Goal: Task Accomplishment & Management: Use online tool/utility

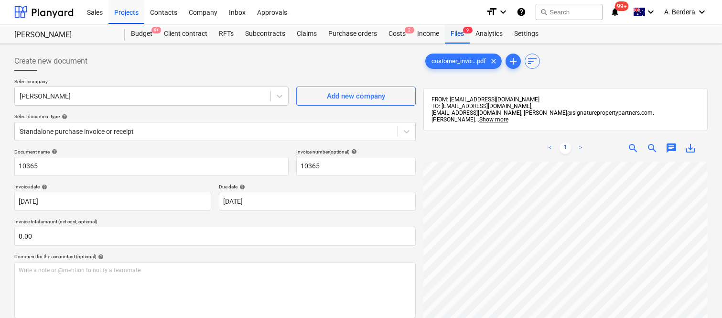
drag, startPoint x: 0, startPoint y: 0, endPoint x: 462, endPoint y: 37, distance: 463.5
click at [462, 37] on div "Files 9" at bounding box center [457, 33] width 25 height 19
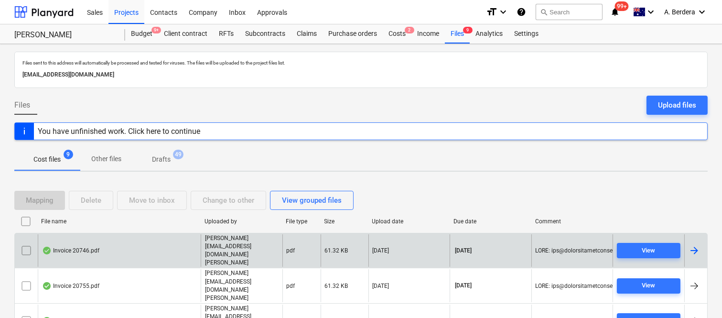
click at [150, 244] on div "Invoice 20746.pdf" at bounding box center [119, 250] width 163 height 33
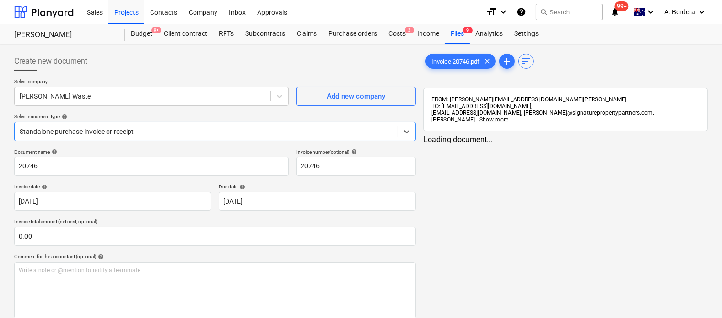
type input "20746"
type input "[DATE]"
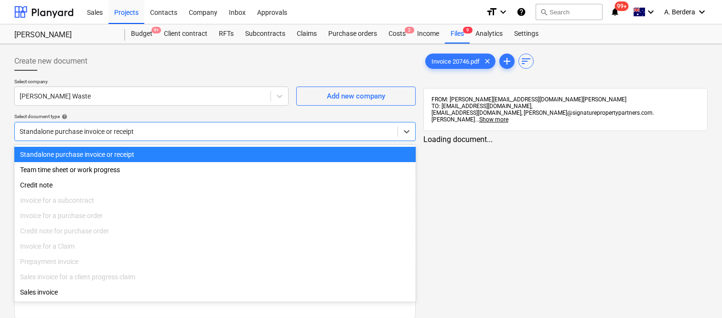
click at [164, 130] on div at bounding box center [206, 132] width 373 height 10
click at [166, 153] on div "Standalone purchase invoice or receipt" at bounding box center [214, 154] width 401 height 15
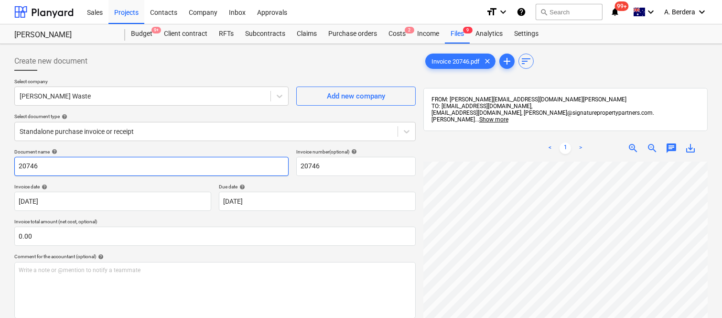
click at [15, 164] on input "20746" at bounding box center [151, 166] width 274 height 19
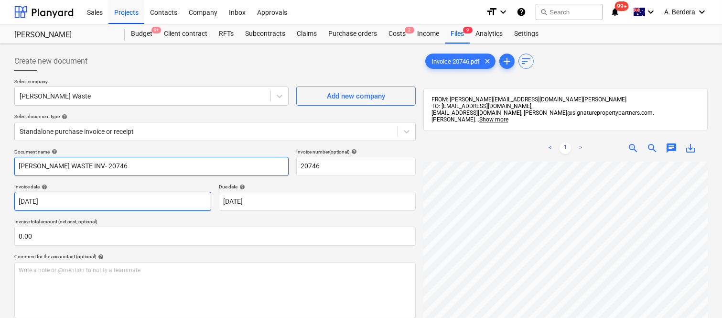
type input "[PERSON_NAME] WASTE INV- 20746"
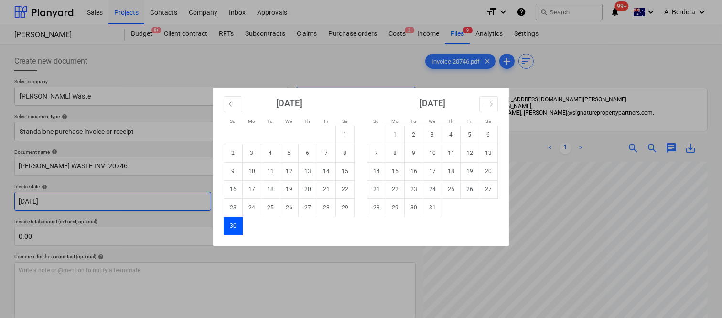
click at [157, 206] on body "Sales Projects Contacts Company Inbox Approvals format_size keyboard_arrow_down…" at bounding box center [361, 159] width 722 height 318
click at [228, 104] on icon "Move backward to switch to the previous month." at bounding box center [232, 103] width 9 height 9
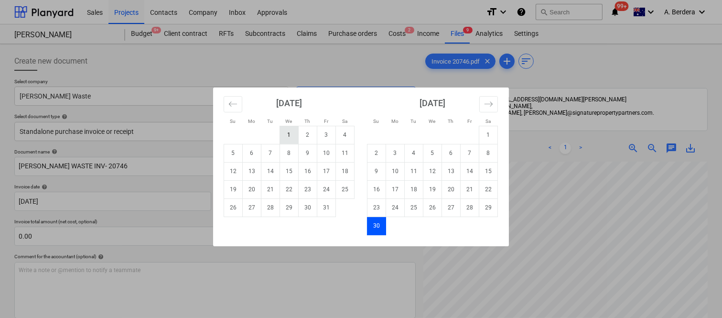
click at [292, 141] on td "1" at bounding box center [289, 135] width 19 height 18
type input "[DATE]"
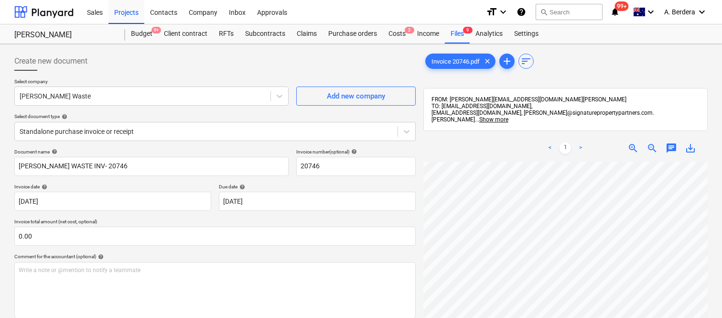
scroll to position [175, 75]
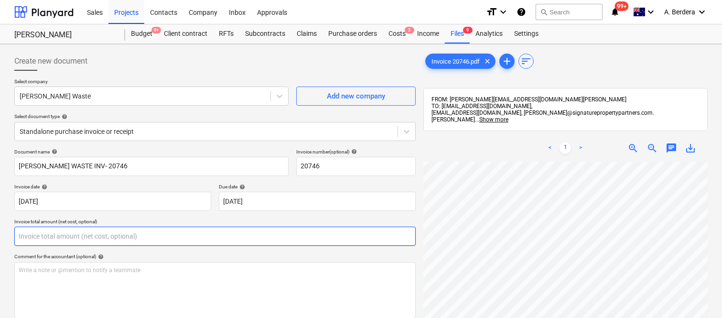
click at [214, 236] on input "text" at bounding box center [214, 235] width 401 height 19
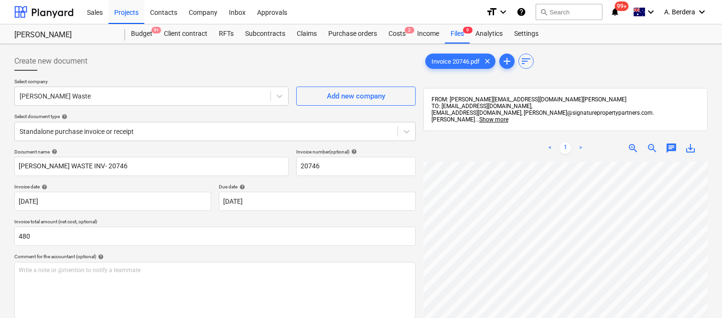
type input "480.00"
click at [223, 251] on div "Document name help [PERSON_NAME] WASTE INV- 20746 Invoice number (optional) hel…" at bounding box center [214, 286] width 401 height 274
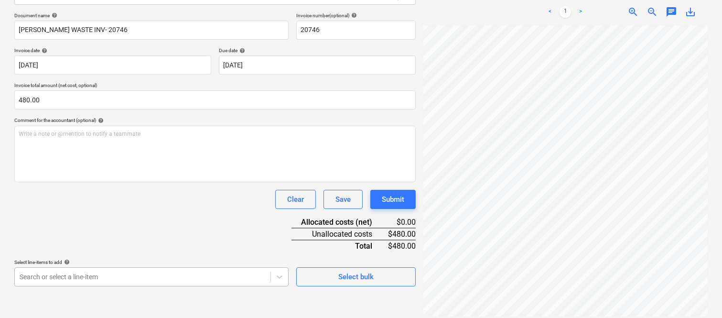
scroll to position [254, 0]
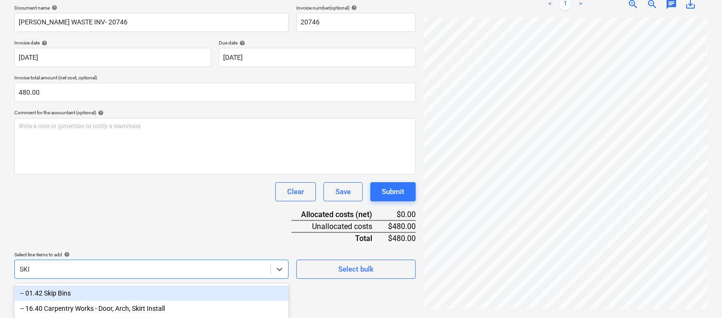
type input "SKIP"
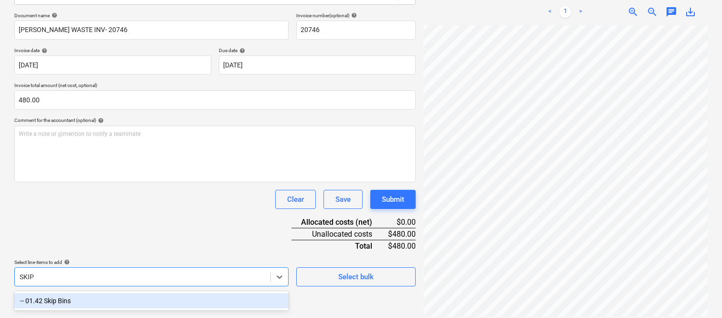
click at [137, 299] on div "-- 01.42 Skip Bins" at bounding box center [151, 300] width 274 height 15
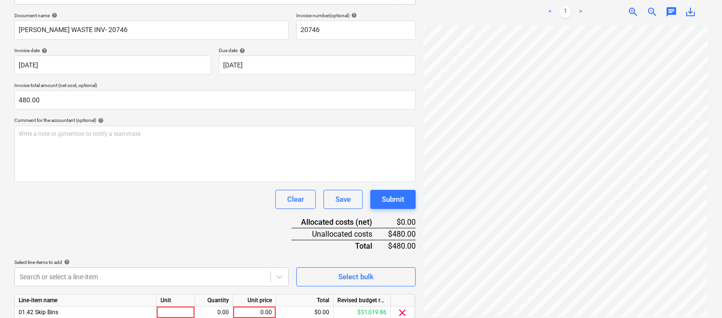
click at [133, 227] on div "Document name help [PERSON_NAME] WASTE INV- 20746 Invoice number (optional) hel…" at bounding box center [214, 180] width 401 height 337
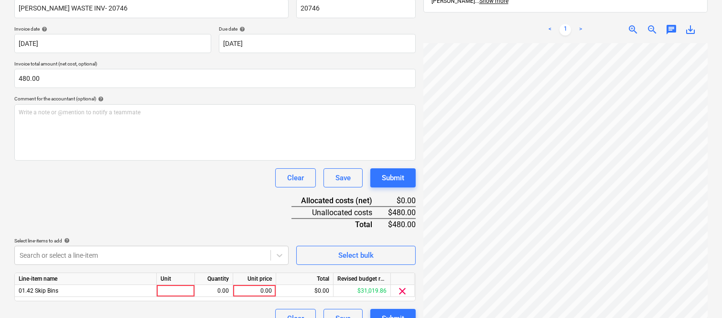
scroll to position [175, 0]
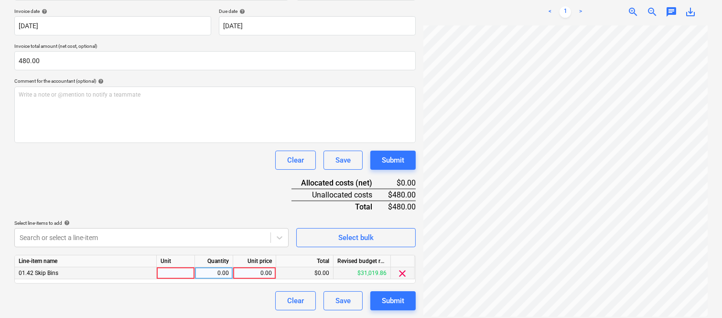
click at [177, 275] on div at bounding box center [176, 273] width 38 height 12
type input "INVOICE"
click at [206, 275] on div "0.00" at bounding box center [214, 273] width 30 height 12
type input "1"
click at [247, 275] on div "0.00" at bounding box center [254, 273] width 35 height 12
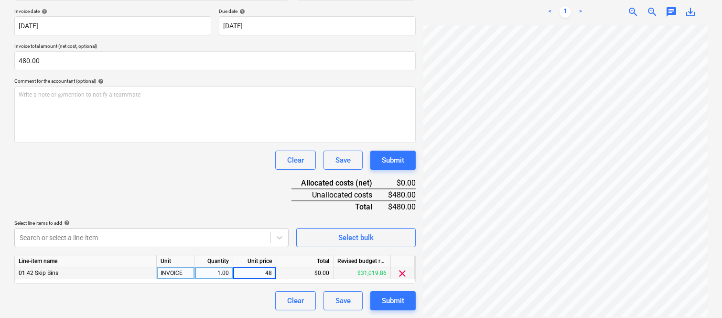
type input "480"
click at [222, 308] on div "Clear Save Submit" at bounding box center [214, 300] width 401 height 19
click at [234, 175] on div "Document name help [PERSON_NAME] WASTE INV- 20746 Invoice number (optional) hel…" at bounding box center [214, 141] width 401 height 337
click at [394, 298] on div "Submit" at bounding box center [393, 300] width 22 height 12
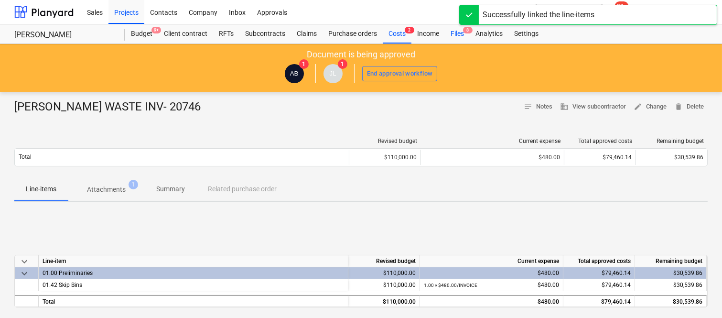
click at [456, 35] on div "Files 8" at bounding box center [457, 33] width 25 height 19
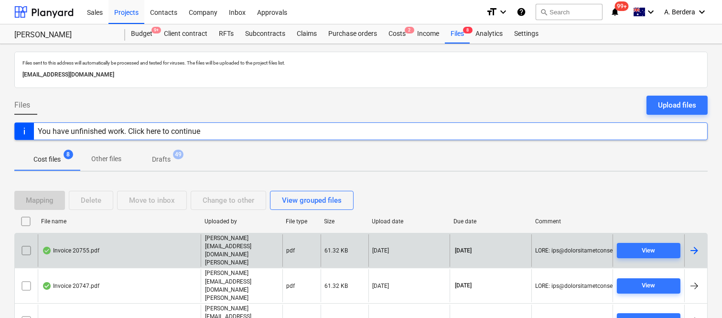
click at [154, 243] on div "Invoice 20755.pdf" at bounding box center [119, 250] width 163 height 33
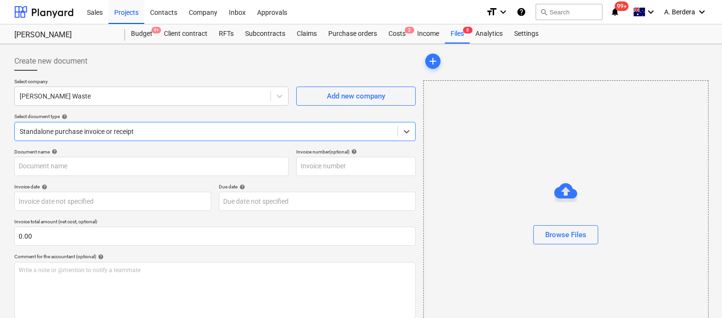
type input "20755"
type input "[DATE]"
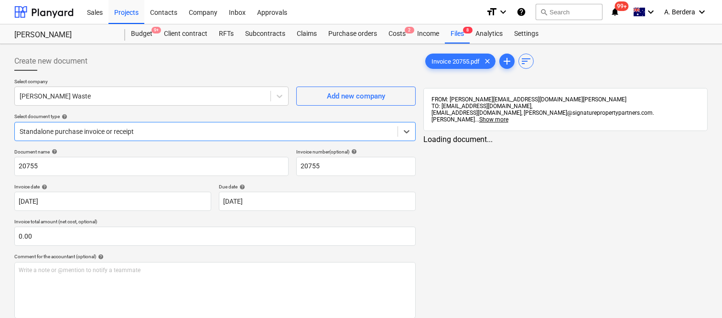
click at [166, 128] on div at bounding box center [206, 132] width 373 height 10
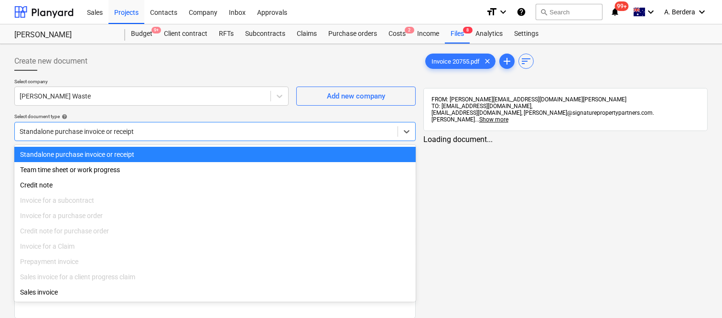
click at [169, 151] on div "Standalone purchase invoice or receipt" at bounding box center [214, 154] width 401 height 15
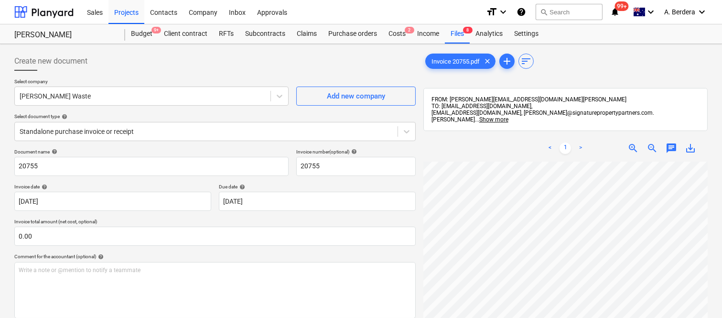
scroll to position [4, 65]
click at [13, 164] on div "Create new document Select company [PERSON_NAME] Waste Add new company Select d…" at bounding box center [215, 252] width 409 height 409
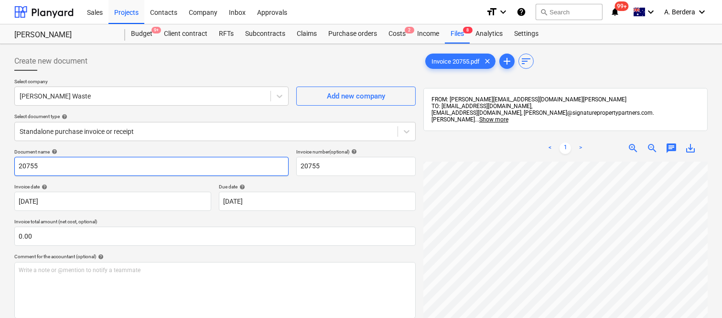
click at [17, 165] on input "20755" at bounding box center [151, 166] width 274 height 19
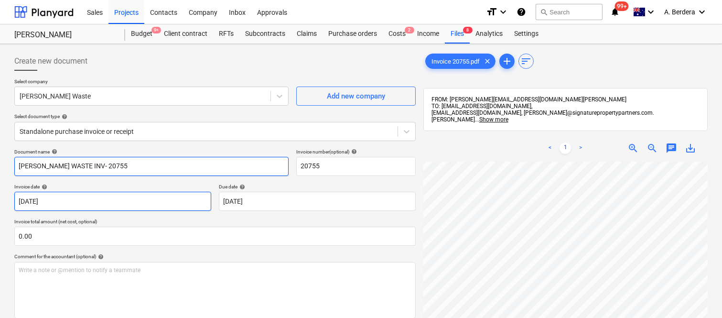
type input "[PERSON_NAME] WASTE INV- 20755"
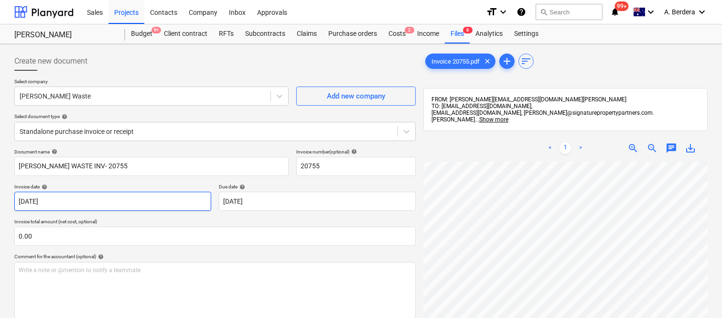
click at [64, 202] on body "Sales Projects Contacts Company Inbox Approvals format_size keyboard_arrow_down…" at bounding box center [361, 159] width 722 height 318
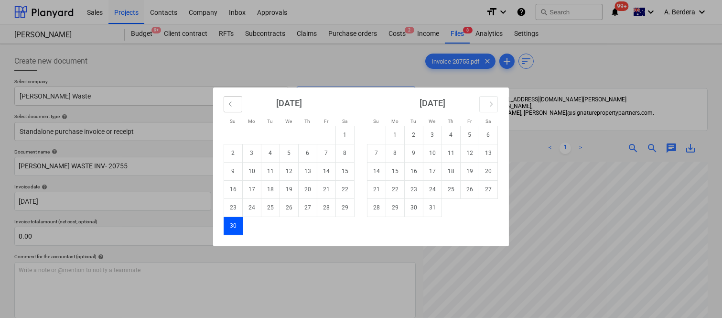
click at [231, 107] on icon "Move backward to switch to the previous month." at bounding box center [232, 103] width 9 height 9
click at [291, 139] on td "1" at bounding box center [289, 135] width 19 height 18
type input "[DATE]"
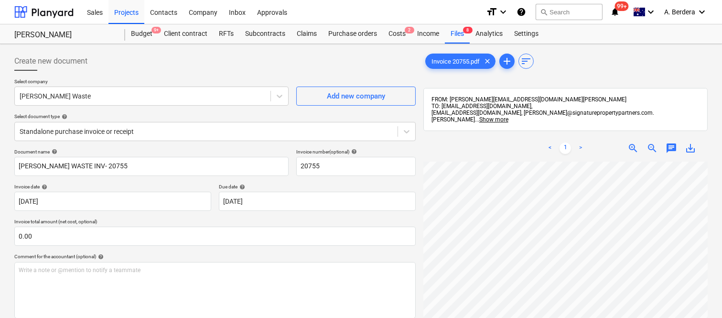
scroll to position [92, 64]
click at [526, 135] on div "< 1 > zoom_in zoom_out chat 0 save_alt" at bounding box center [565, 294] width 284 height 318
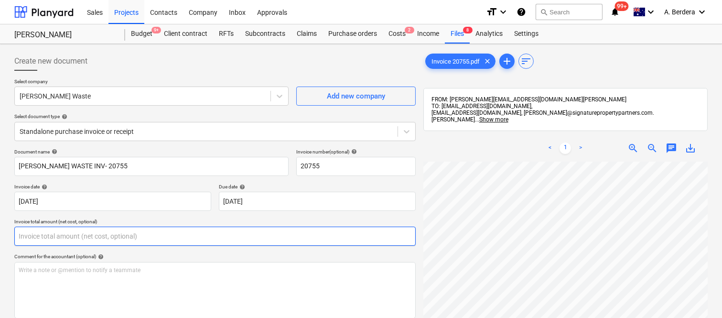
click at [225, 237] on input "text" at bounding box center [214, 235] width 401 height 19
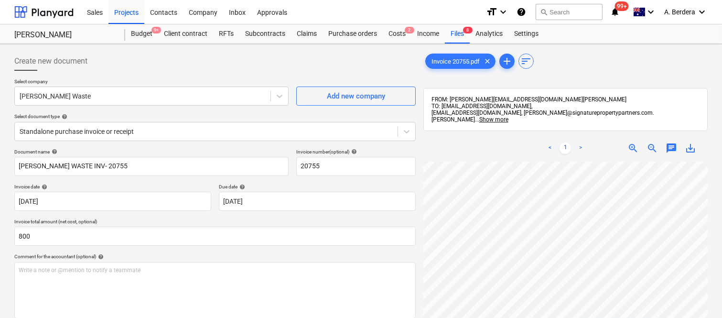
type input "800.00"
click at [229, 252] on div "Document name help [PERSON_NAME] WASTE INV- 20755 Invoice number (optional) hel…" at bounding box center [214, 286] width 401 height 274
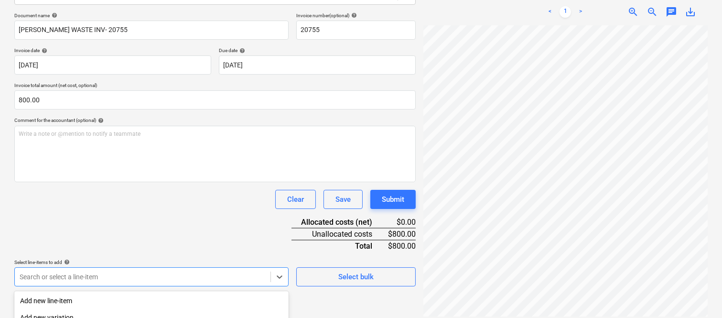
scroll to position [254, 0]
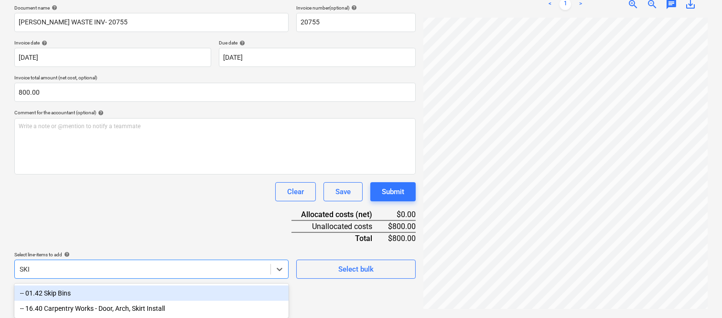
type input "SKIP"
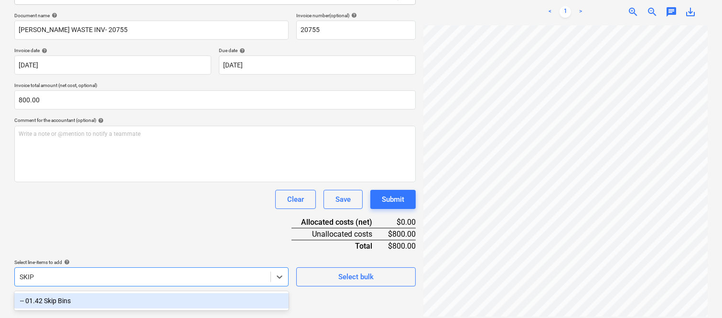
click at [162, 295] on div "-- 01.42 Skip Bins" at bounding box center [151, 300] width 274 height 15
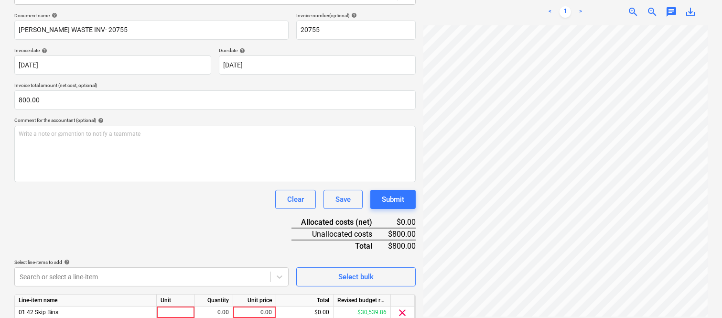
click at [156, 223] on div "Document name help [PERSON_NAME] WASTE INV- 20755 Invoice number (optional) hel…" at bounding box center [214, 180] width 401 height 337
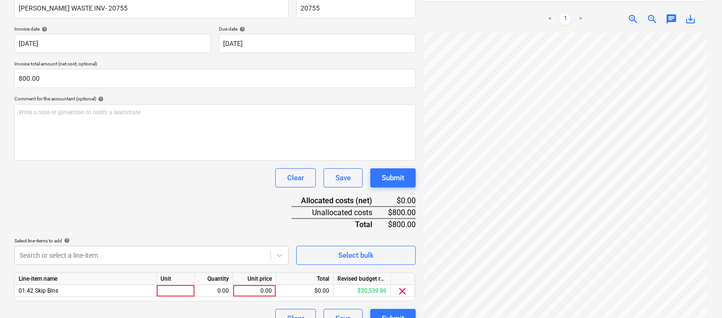
scroll to position [175, 0]
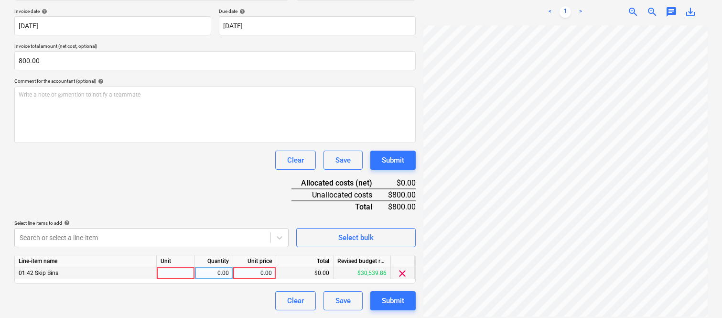
click at [170, 272] on div at bounding box center [176, 273] width 38 height 12
drag, startPoint x: 170, startPoint y: 272, endPoint x: 162, endPoint y: 326, distance: 54.5
type input "INVOICE"
click at [216, 274] on div "0.00" at bounding box center [214, 273] width 30 height 12
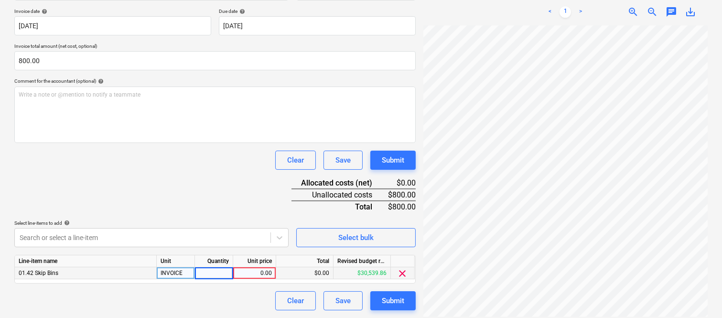
type input "1"
click at [250, 274] on div "0.00" at bounding box center [254, 273] width 35 height 12
type input "800"
click at [228, 295] on div "Clear Save Submit" at bounding box center [214, 300] width 401 height 19
click at [211, 202] on div "Document name help [PERSON_NAME] WASTE INV- 20755 Invoice number (optional) hel…" at bounding box center [214, 141] width 401 height 337
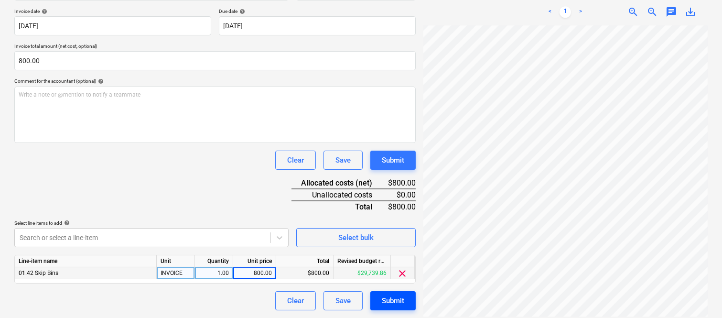
click at [388, 301] on div "Submit" at bounding box center [393, 300] width 22 height 12
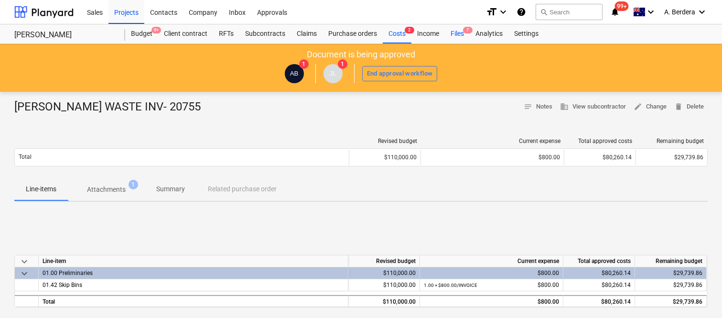
click at [460, 33] on div "Files 7" at bounding box center [457, 33] width 25 height 19
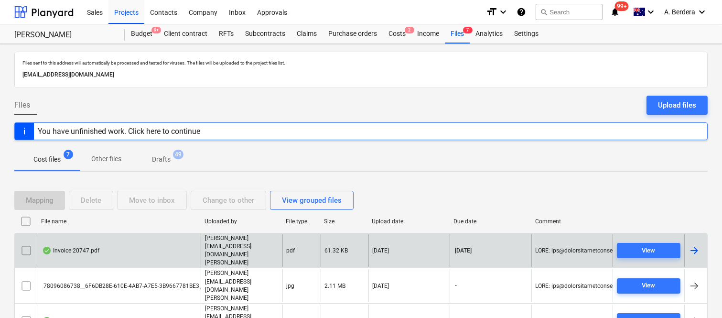
click at [153, 240] on div "Invoice 20747.pdf" at bounding box center [119, 250] width 163 height 33
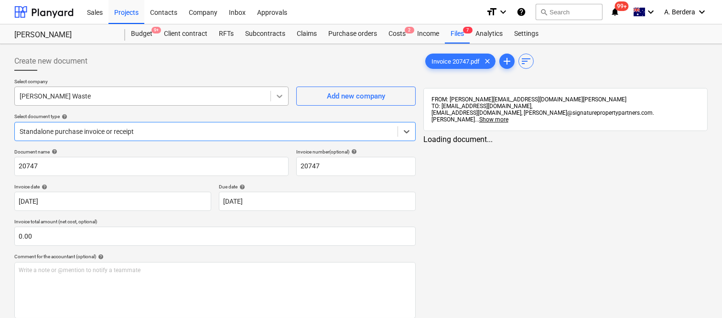
type input "20747"
type input "[DATE]"
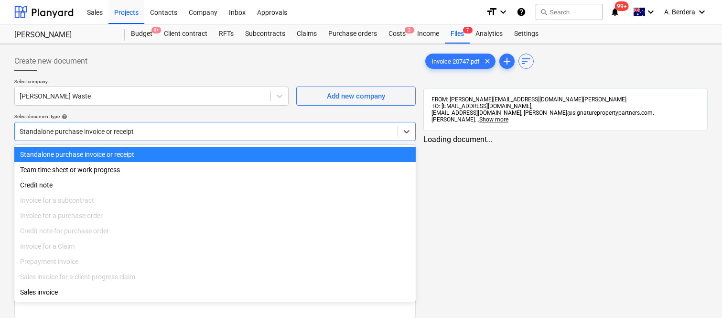
click at [228, 127] on div at bounding box center [206, 132] width 373 height 10
click at [220, 154] on div "Standalone purchase invoice or receipt" at bounding box center [214, 154] width 401 height 15
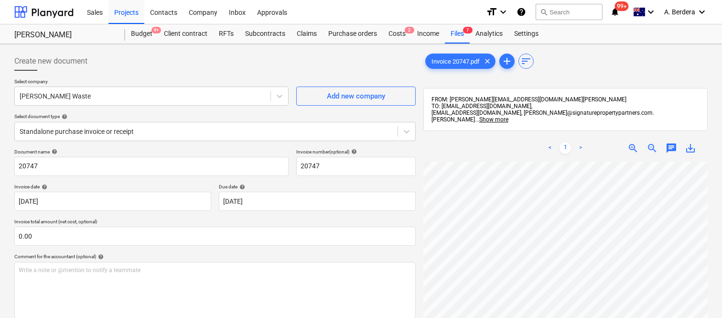
click at [13, 165] on div "Create new document Select company [PERSON_NAME] Waste Add new company Select d…" at bounding box center [215, 252] width 409 height 409
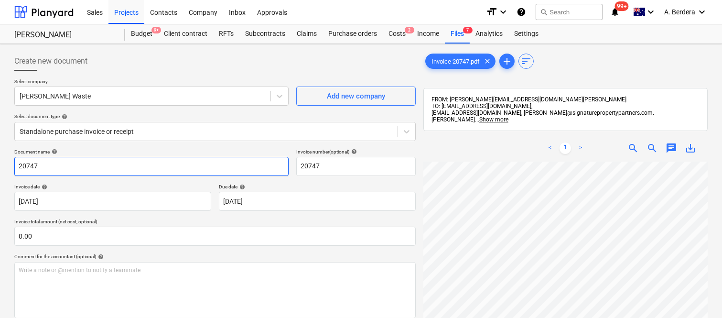
click at [15, 165] on input "20747" at bounding box center [151, 166] width 274 height 19
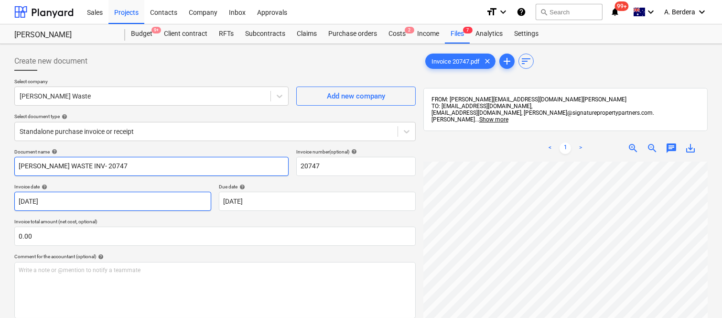
type input "[PERSON_NAME] WASTE INV- 20747"
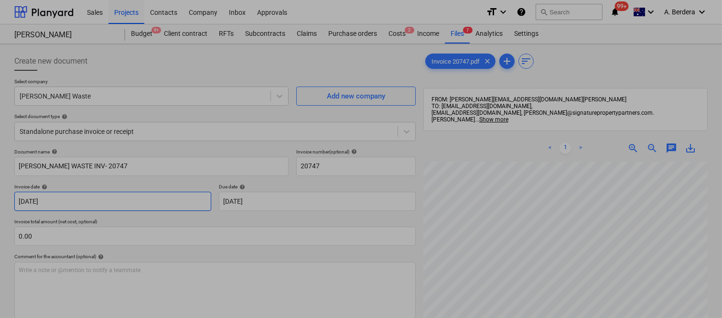
click at [180, 204] on body "Sales Projects Contacts Company Inbox Approvals format_size keyboard_arrow_down…" at bounding box center [361, 159] width 722 height 318
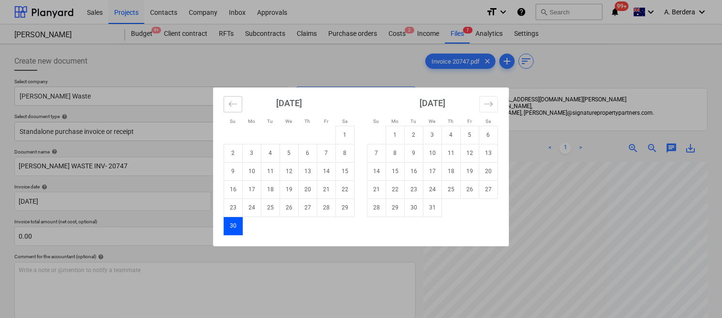
click at [233, 99] on icon "Move backward to switch to the previous month." at bounding box center [232, 103] width 9 height 9
click at [288, 129] on td "1" at bounding box center [289, 135] width 19 height 18
type input "[DATE]"
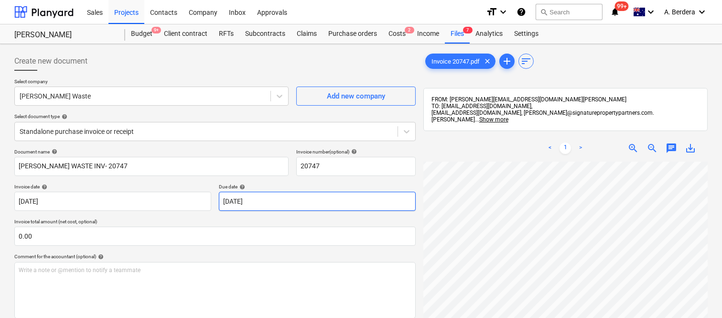
scroll to position [140, 75]
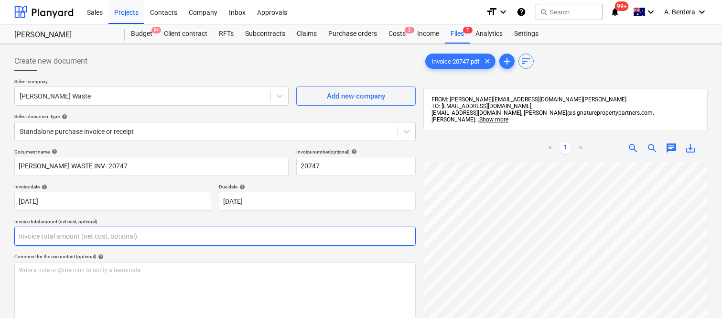
click at [219, 237] on input "text" at bounding box center [214, 235] width 401 height 19
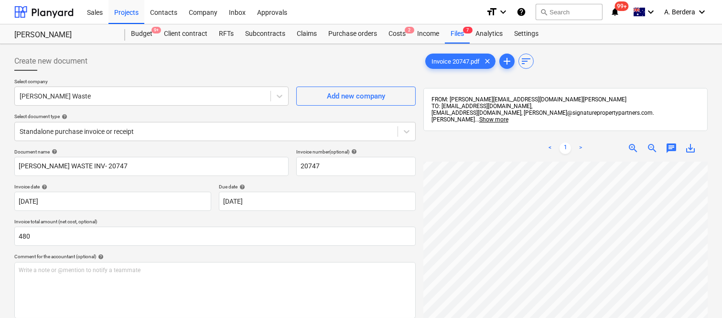
type input "480.00"
click at [216, 252] on div "Document name help [PERSON_NAME] WASTE INV- 20747 Invoice number (optional) hel…" at bounding box center [214, 286] width 401 height 274
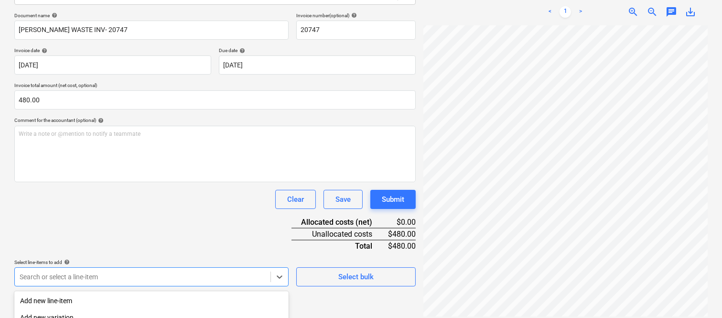
scroll to position [254, 0]
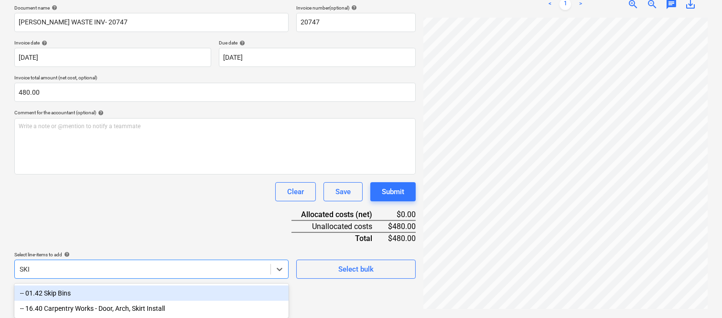
type input "SKIP"
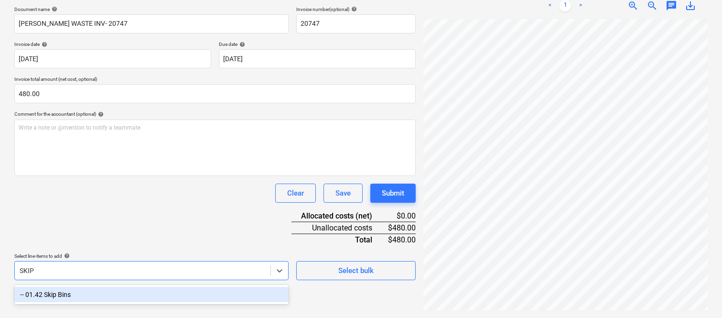
scroll to position [136, 0]
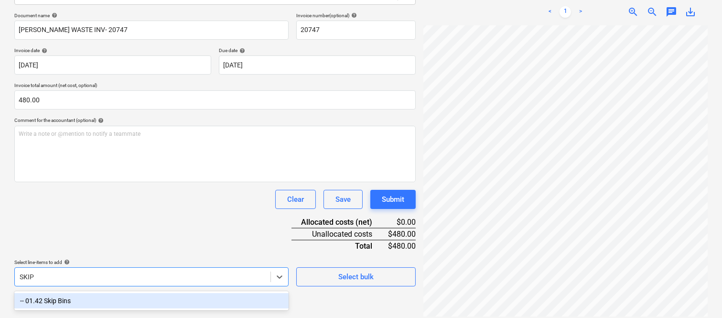
click at [153, 295] on div "-- 01.42 Skip Bins" at bounding box center [151, 300] width 274 height 15
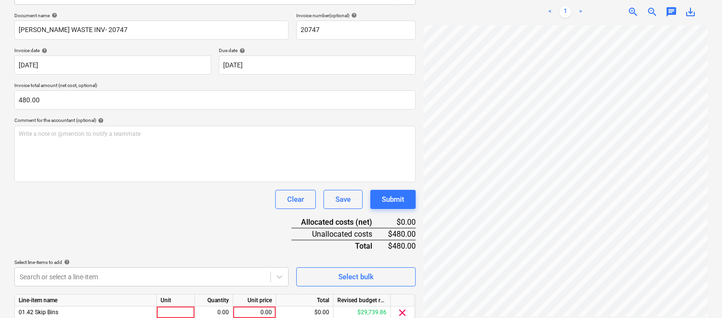
click at [141, 213] on div "Document name help [PERSON_NAME] WASTE INV- 20747 Invoice number (optional) hel…" at bounding box center [214, 180] width 401 height 337
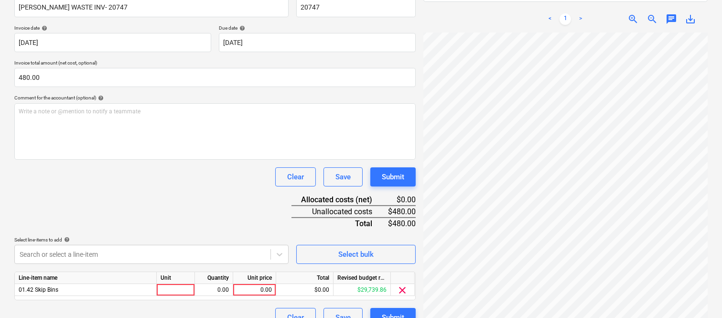
scroll to position [175, 0]
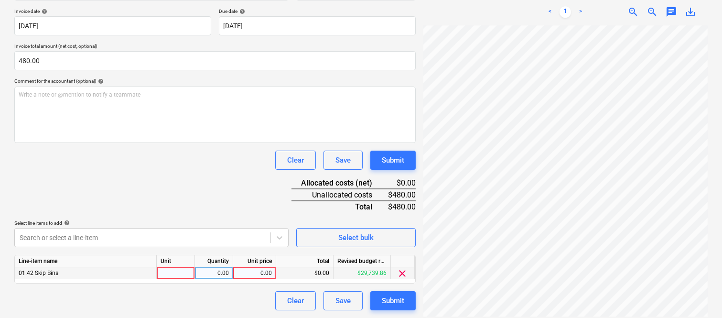
click at [168, 274] on div at bounding box center [176, 273] width 38 height 12
type input "INVOICE"
click at [212, 274] on div "0.00" at bounding box center [214, 273] width 30 height 12
type input "1"
click at [244, 271] on div "0.00" at bounding box center [254, 273] width 35 height 12
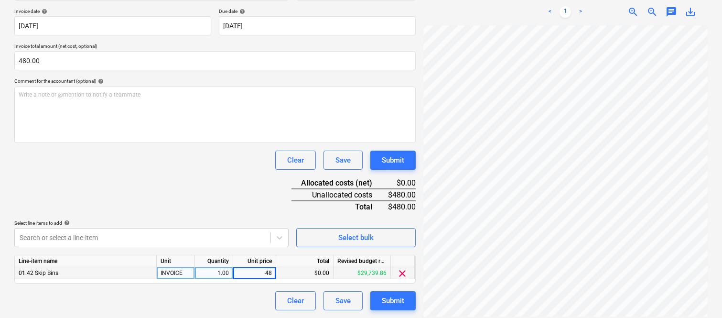
type input "480"
click at [226, 306] on div "Clear Save Submit" at bounding box center [214, 300] width 401 height 19
click at [195, 201] on div "Document name help [PERSON_NAME] WASTE INV- 20747 Invoice number (optional) hel…" at bounding box center [214, 141] width 401 height 337
click at [383, 301] on div "Submit" at bounding box center [393, 300] width 22 height 12
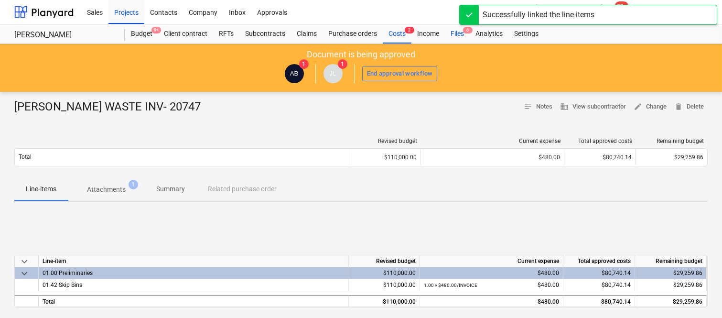
click at [460, 33] on div "Files 6" at bounding box center [457, 33] width 25 height 19
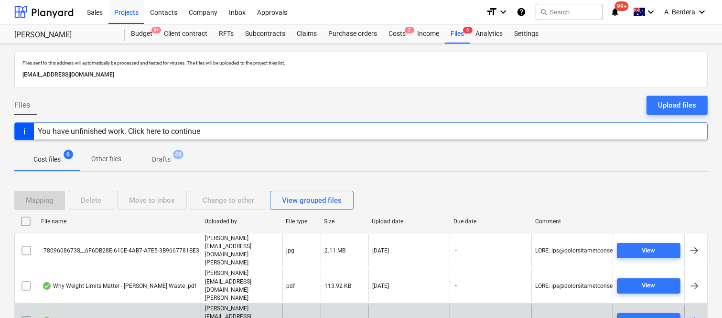
click at [163, 304] on div "Invoice 20756.pdf" at bounding box center [119, 320] width 163 height 33
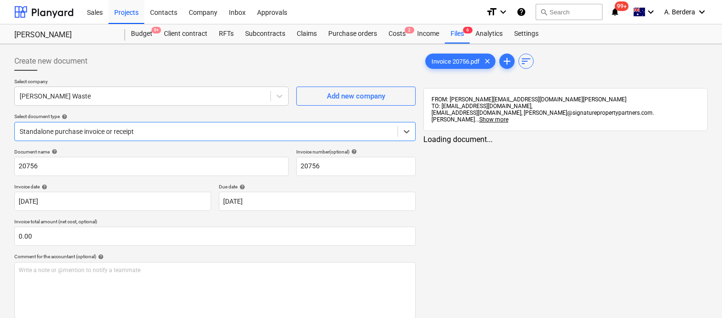
type input "20756"
type input "[DATE]"
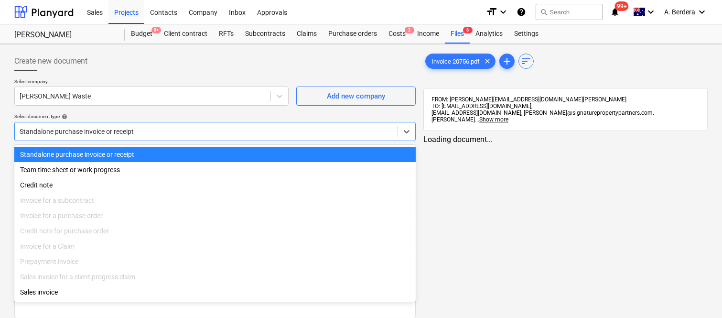
click at [173, 128] on div at bounding box center [206, 132] width 373 height 10
click at [174, 157] on div "Standalone purchase invoice or receipt" at bounding box center [214, 154] width 401 height 15
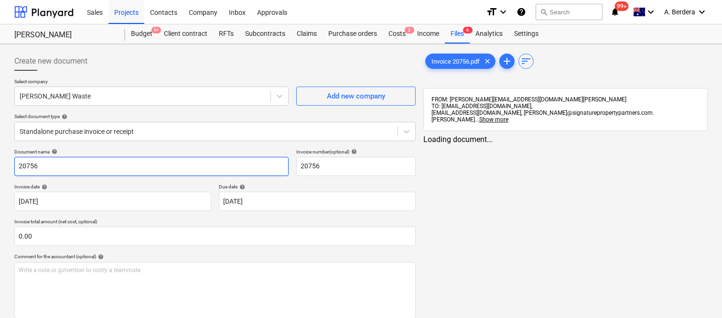
click at [15, 162] on input "20756" at bounding box center [151, 166] width 274 height 19
type input "[PERSON_NAME] WASTE INV- 20756"
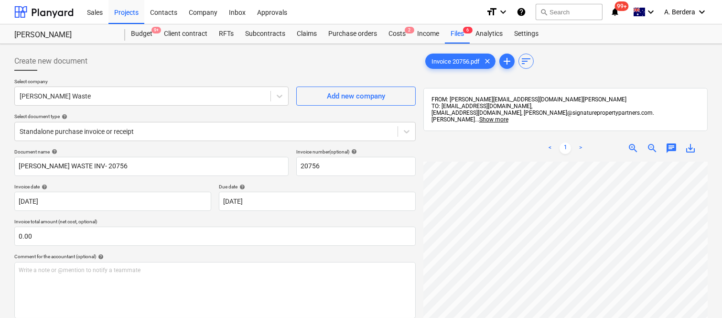
scroll to position [21, 71]
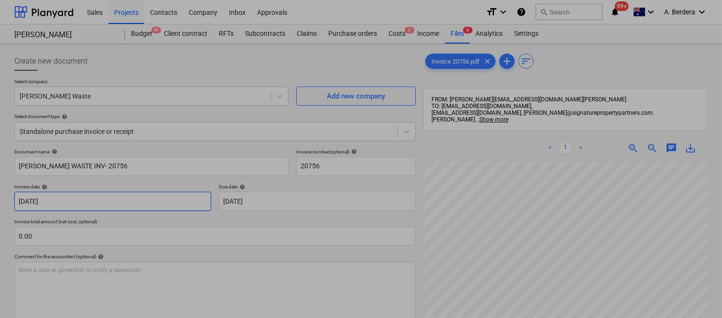
click at [132, 196] on body "Sales Projects Contacts Company Inbox Approvals format_size keyboard_arrow_down…" at bounding box center [361, 159] width 722 height 318
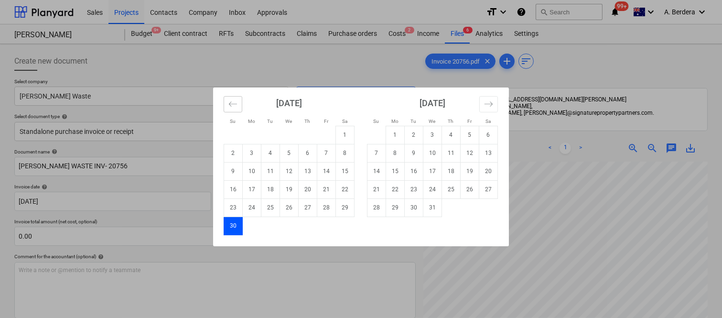
click at [227, 104] on button "Move backward to switch to the previous month." at bounding box center [233, 104] width 19 height 16
click at [290, 134] on td "1" at bounding box center [289, 135] width 19 height 18
type input "[DATE]"
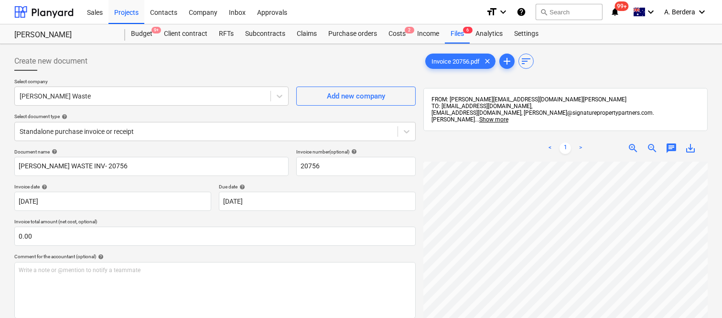
scroll to position [143, 75]
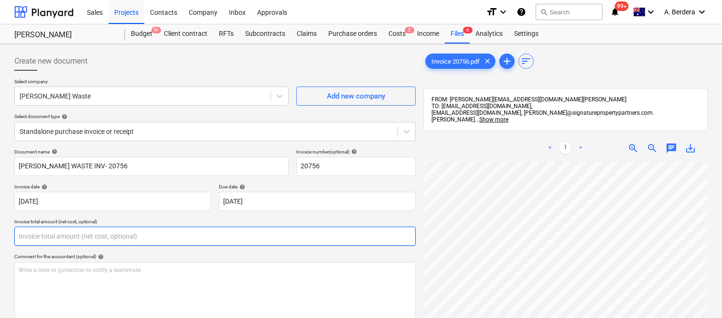
click at [252, 235] on input "text" at bounding box center [214, 235] width 401 height 19
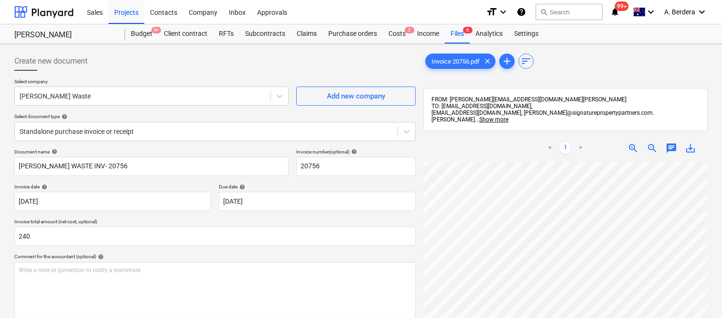
type input "240.00"
click at [240, 252] on div "Document name help [PERSON_NAME] WASTE INV- 20756 Invoice number (optional) hel…" at bounding box center [214, 286] width 401 height 274
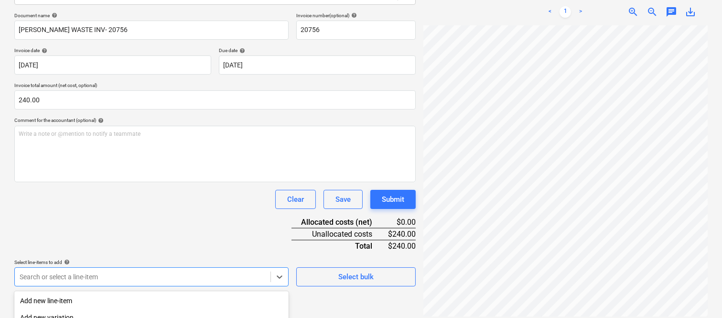
scroll to position [254, 0]
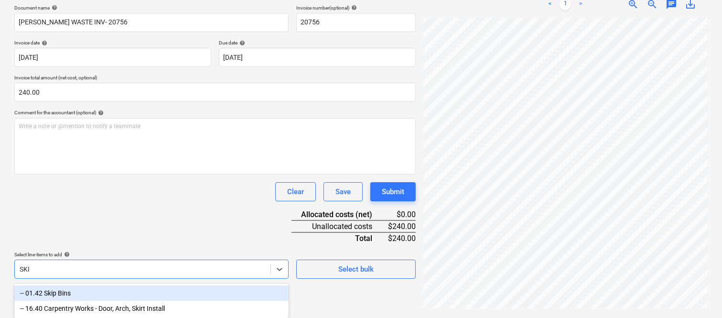
type input "SKIP"
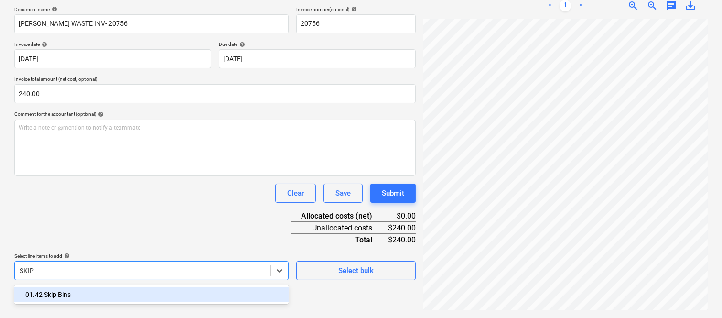
scroll to position [136, 0]
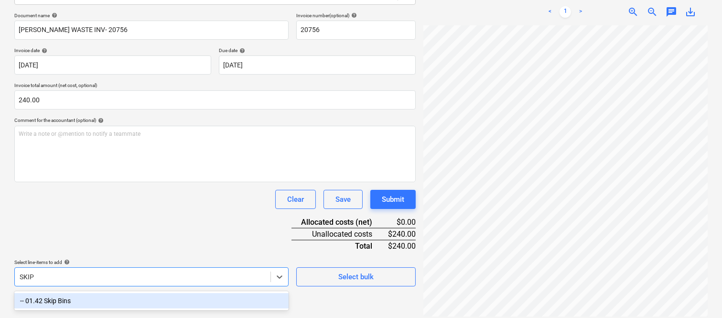
click at [170, 299] on div "-- 01.42 Skip Bins" at bounding box center [151, 300] width 274 height 15
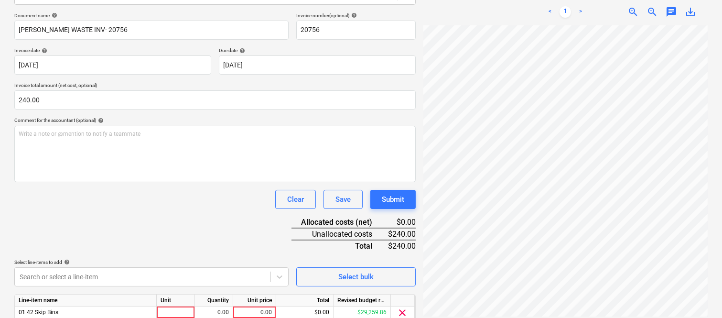
click at [165, 220] on div "Document name help [PERSON_NAME] WASTE INV- 20756 Invoice number (optional) hel…" at bounding box center [214, 180] width 401 height 337
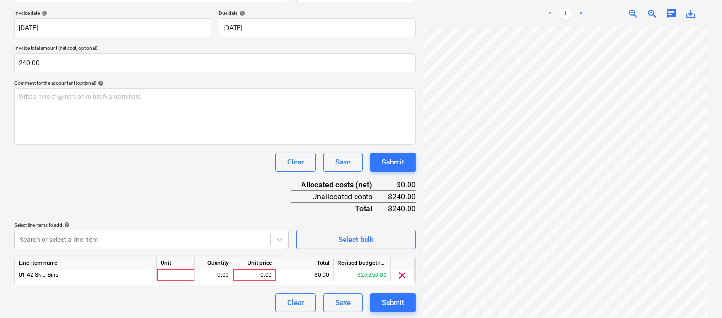
scroll to position [175, 0]
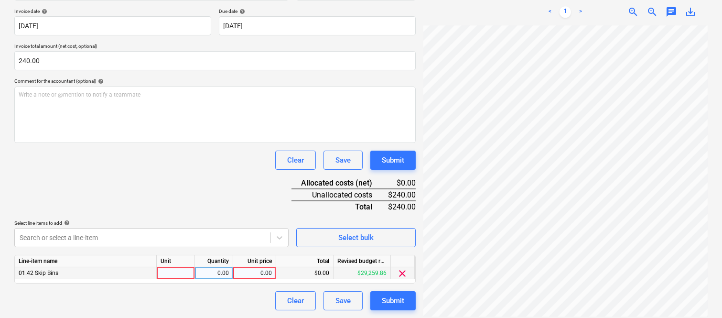
click at [170, 274] on div at bounding box center [176, 273] width 38 height 12
type input "INVOICE"
click at [226, 275] on div "0.00" at bounding box center [214, 273] width 30 height 12
type input "1"
click at [251, 275] on div "0.00" at bounding box center [254, 273] width 35 height 12
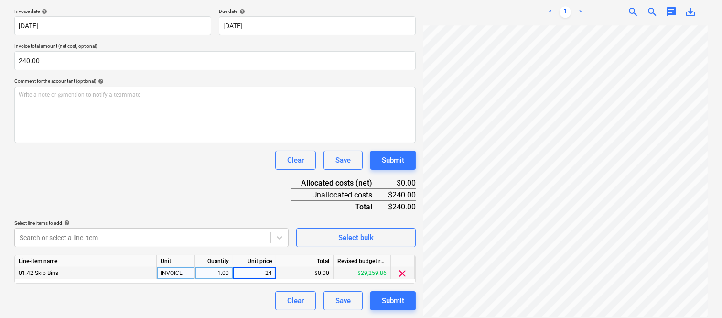
type input "240"
click at [237, 295] on div "Clear Save Submit" at bounding box center [214, 300] width 401 height 19
click at [202, 205] on div "Document name help [PERSON_NAME] WASTE INV- 20756 Invoice number (optional) hel…" at bounding box center [214, 141] width 401 height 337
click at [395, 306] on div "Submit" at bounding box center [393, 300] width 22 height 12
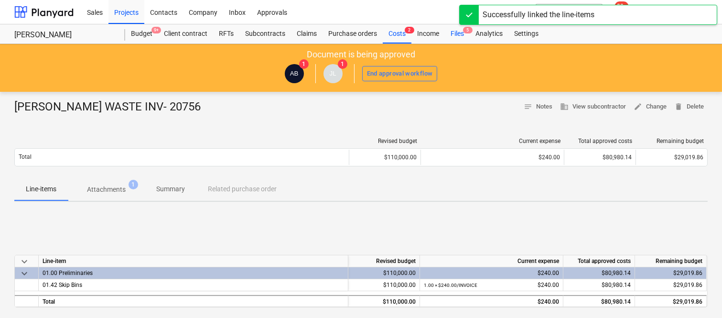
click at [462, 36] on div "Files 5" at bounding box center [457, 33] width 25 height 19
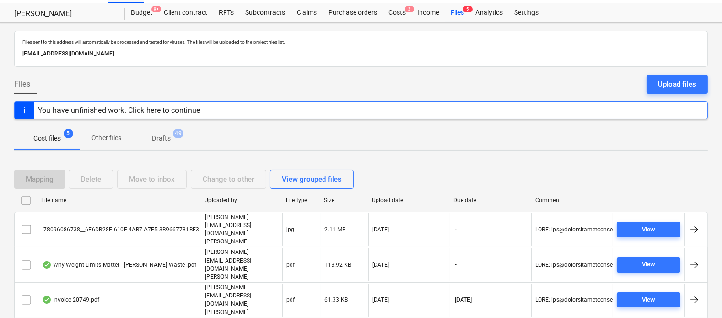
scroll to position [38, 0]
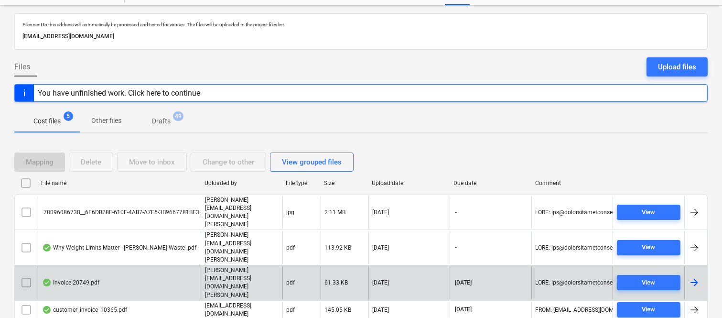
click at [148, 266] on div "Invoice 20749.pdf" at bounding box center [119, 282] width 163 height 33
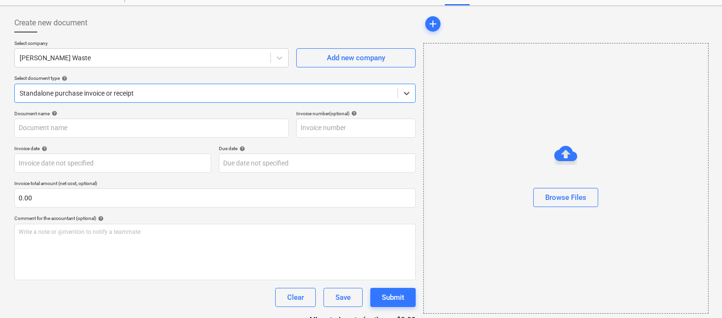
type input "20749"
type input "[DATE]"
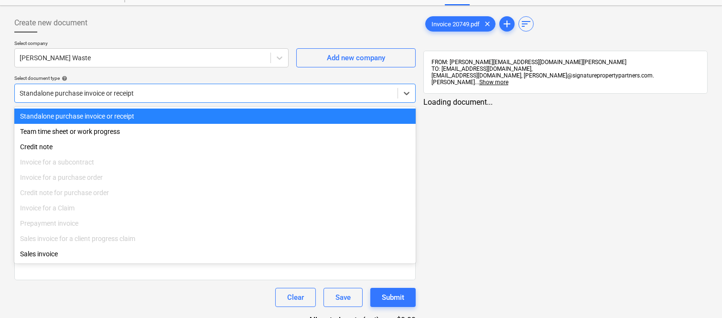
click at [170, 93] on div at bounding box center [206, 93] width 373 height 10
click at [174, 112] on div "Standalone purchase invoice or receipt" at bounding box center [214, 115] width 401 height 15
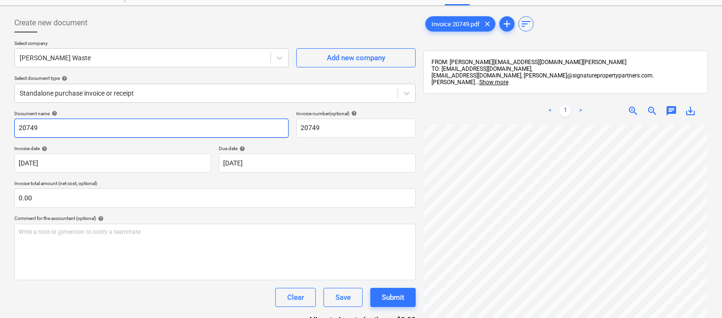
click at [15, 128] on input "20749" at bounding box center [151, 127] width 274 height 19
type input "[PERSON_NAME] WASTE INV- 20749"
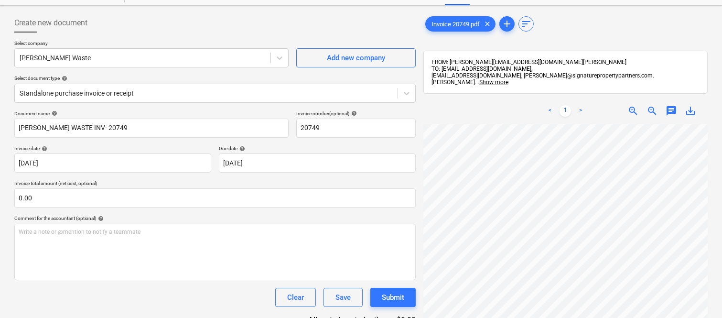
click at [180, 142] on div "Document name help [PERSON_NAME] WASTE INV- 20749 Invoice number (optional) hel…" at bounding box center [214, 235] width 401 height 250
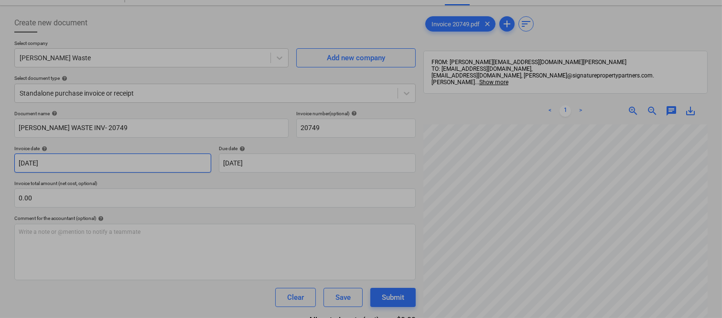
click at [169, 159] on body "Sales Projects Contacts Company Inbox Approvals format_size keyboard_arrow_down…" at bounding box center [361, 121] width 722 height 318
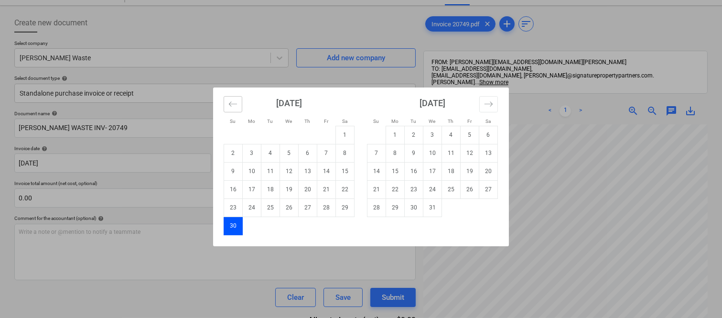
click at [228, 107] on icon "Move backward to switch to the previous month." at bounding box center [232, 103] width 9 height 9
click at [289, 135] on td "1" at bounding box center [289, 135] width 19 height 18
type input "[DATE]"
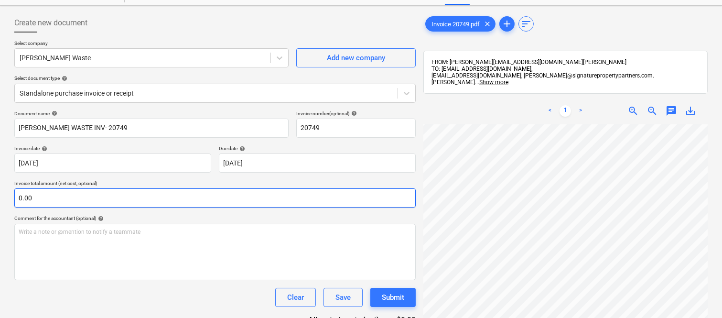
scroll to position [153, 75]
click at [250, 199] on input "text" at bounding box center [214, 197] width 401 height 19
type input "480.00"
click at [232, 215] on div "Comment for the accountant (optional) help" at bounding box center [214, 218] width 401 height 6
click at [221, 294] on div "Clear Save Submit" at bounding box center [214, 297] width 401 height 19
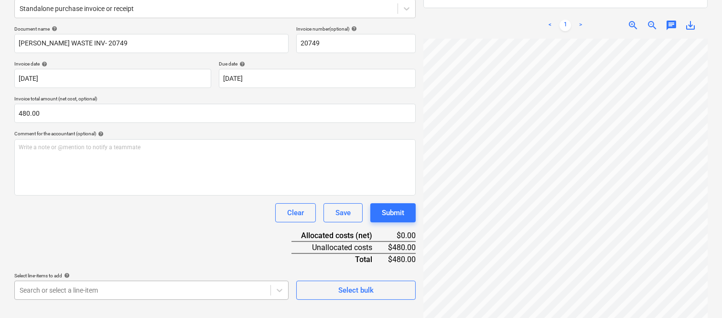
scroll to position [254, 0]
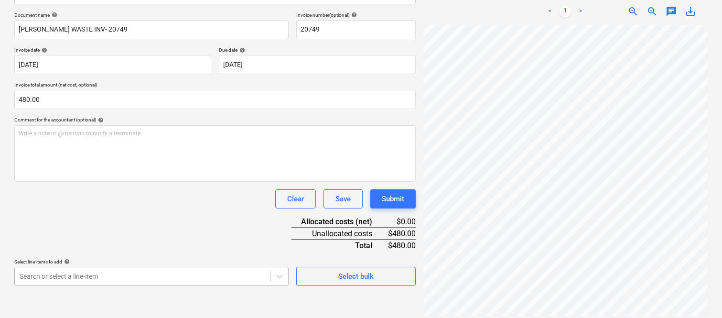
click at [200, 181] on body "Sales Projects Contacts Company Inbox Approvals format_size keyboard_arrow_down…" at bounding box center [361, 22] width 722 height 318
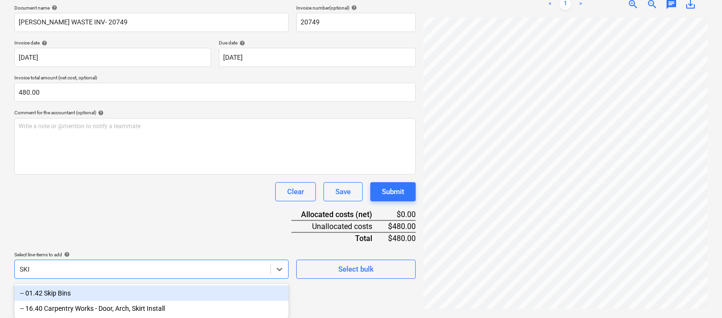
type input "SKIP"
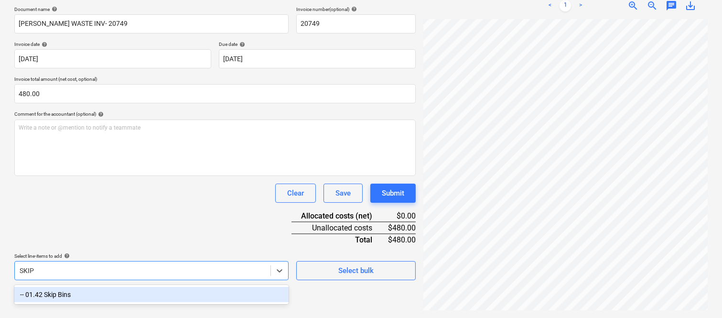
scroll to position [136, 0]
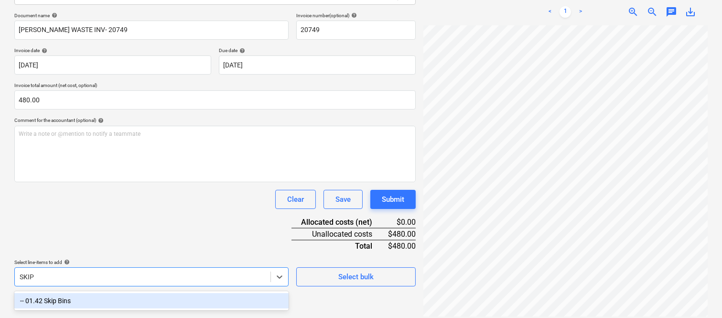
click at [170, 299] on div "-- 01.42 Skip Bins" at bounding box center [151, 300] width 274 height 15
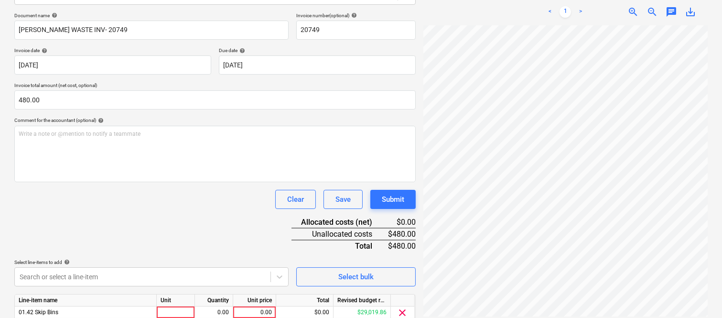
click at [160, 215] on div "Document name help [PERSON_NAME] WASTE INV- 20749 Invoice number (optional) hel…" at bounding box center [214, 180] width 401 height 337
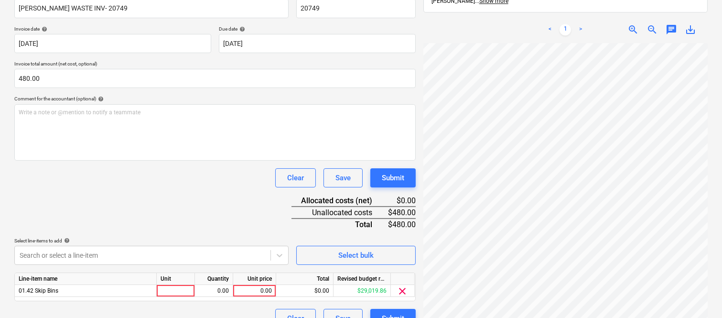
scroll to position [175, 0]
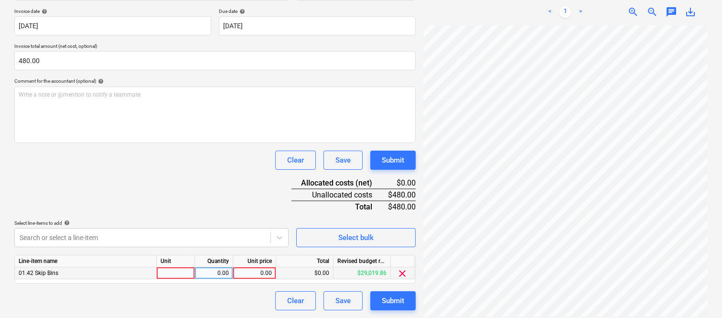
click at [177, 272] on div at bounding box center [176, 273] width 38 height 12
type input "INVOICE"
click at [213, 273] on div "0.00" at bounding box center [214, 273] width 30 height 12
type input "1"
click at [256, 272] on div "0.00" at bounding box center [254, 273] width 35 height 12
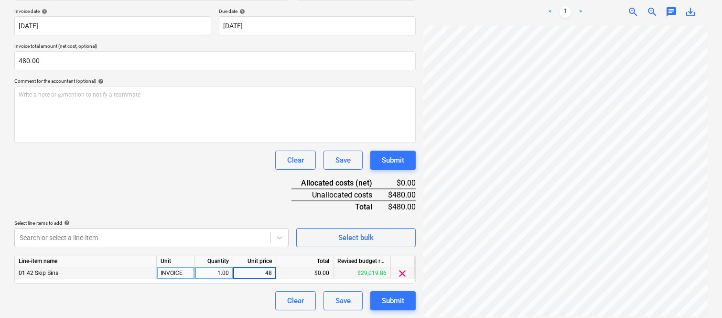
type input "480"
click at [255, 294] on div "Clear Save Submit" at bounding box center [214, 300] width 401 height 19
click at [230, 209] on div "Document name help [PERSON_NAME] WASTE INV- 20749 Invoice number (optional) hel…" at bounding box center [214, 141] width 401 height 337
click at [388, 300] on div "Submit" at bounding box center [393, 300] width 22 height 12
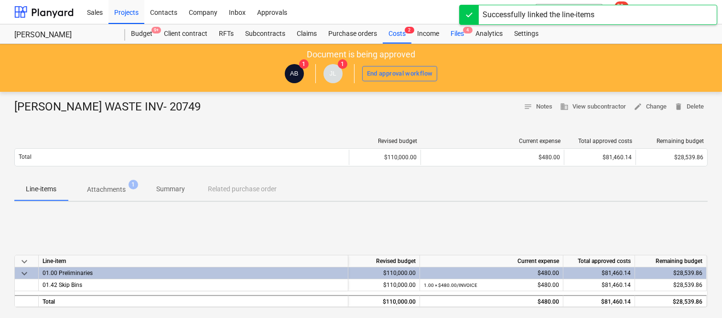
click at [464, 33] on div "Files 4" at bounding box center [457, 33] width 25 height 19
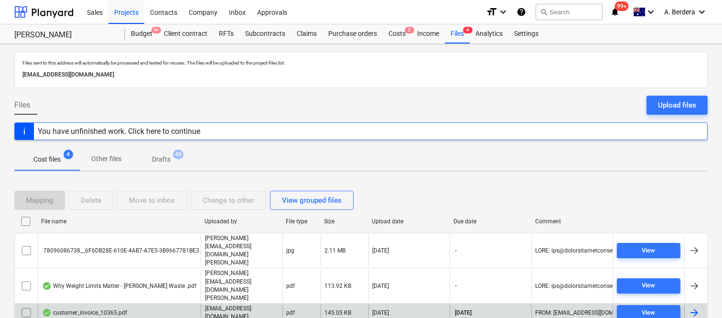
click at [185, 304] on div "customer_invoice_10365.pdf" at bounding box center [119, 312] width 163 height 16
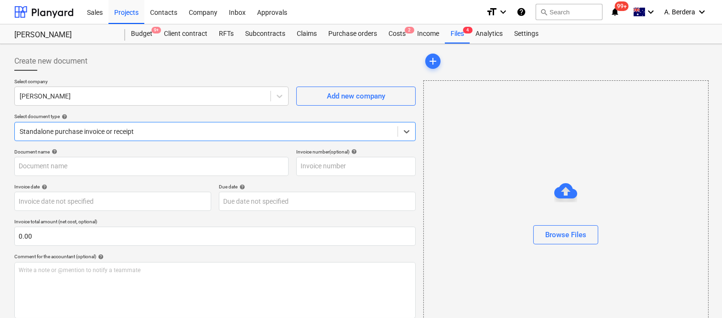
type input "10365"
type input "[DATE]"
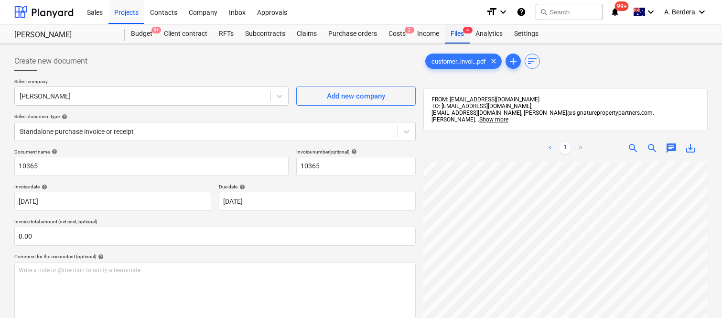
click at [455, 31] on div "Files 4" at bounding box center [457, 33] width 25 height 19
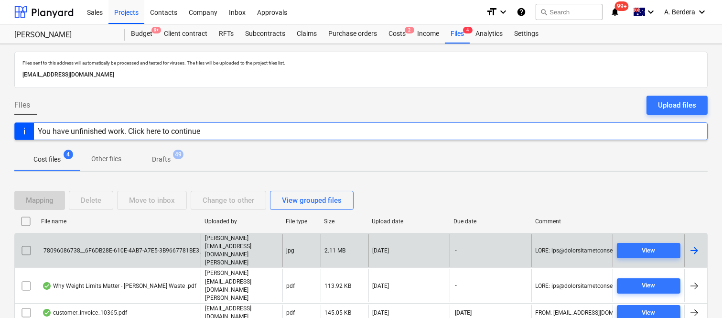
click at [155, 247] on div "78096086738__6F6DB28E-610E-4AB7-A7E5-3B9667781BE3.jpg" at bounding box center [125, 250] width 167 height 7
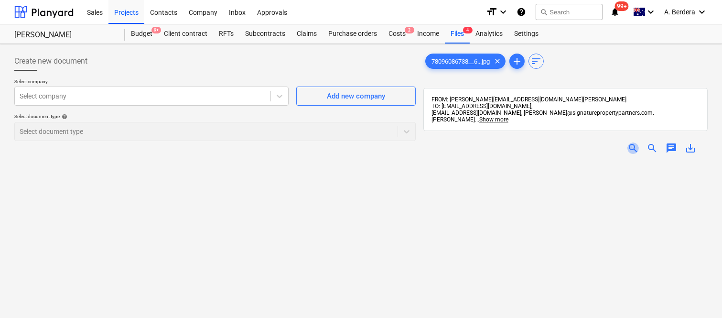
click at [632, 142] on span "zoom_in" at bounding box center [632, 147] width 11 height 11
click at [457, 32] on div "Files 4" at bounding box center [457, 33] width 25 height 19
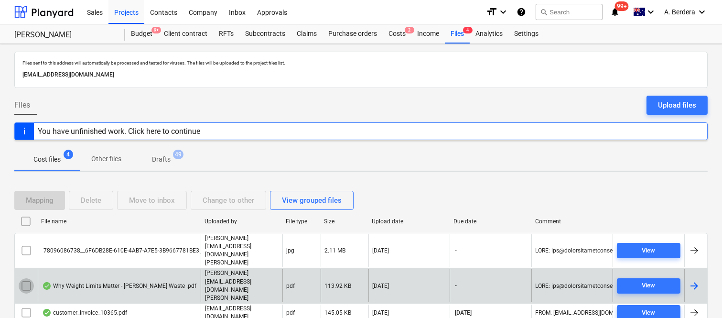
click at [25, 278] on input "checkbox" at bounding box center [26, 285] width 15 height 15
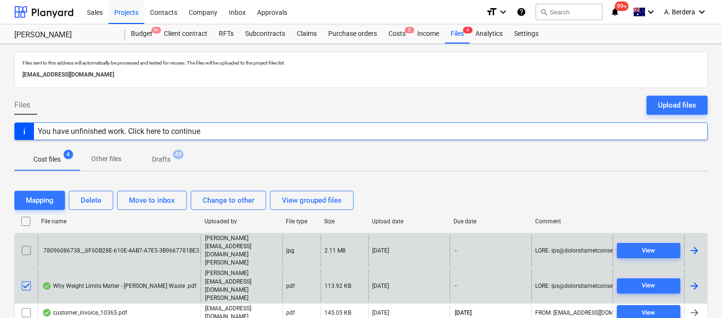
click at [25, 245] on input "checkbox" at bounding box center [26, 250] width 15 height 15
click at [30, 243] on input "checkbox" at bounding box center [26, 250] width 15 height 15
click at [24, 243] on input "checkbox" at bounding box center [26, 250] width 15 height 15
click at [93, 199] on div "Delete" at bounding box center [91, 200] width 21 height 12
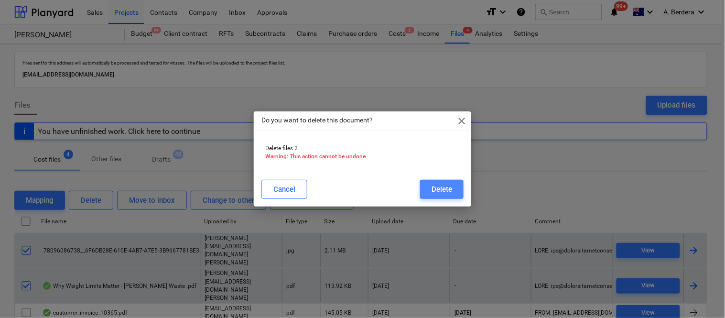
click at [431, 186] on button "Delete" at bounding box center [441, 189] width 43 height 19
